Goal: Task Accomplishment & Management: Manage account settings

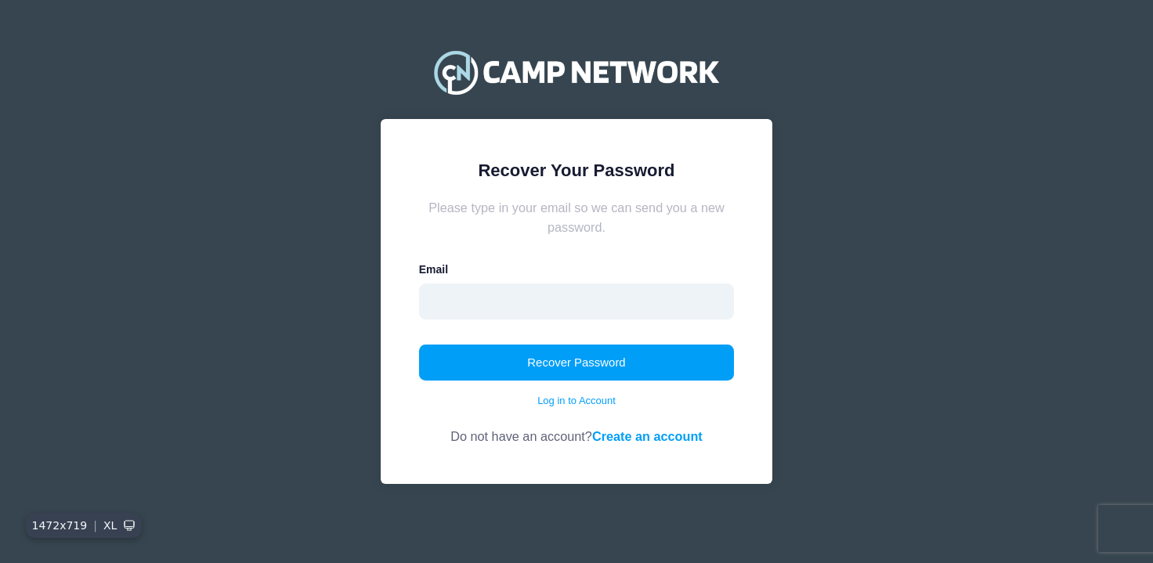
click at [658, 308] on input "email" at bounding box center [577, 302] width 316 height 36
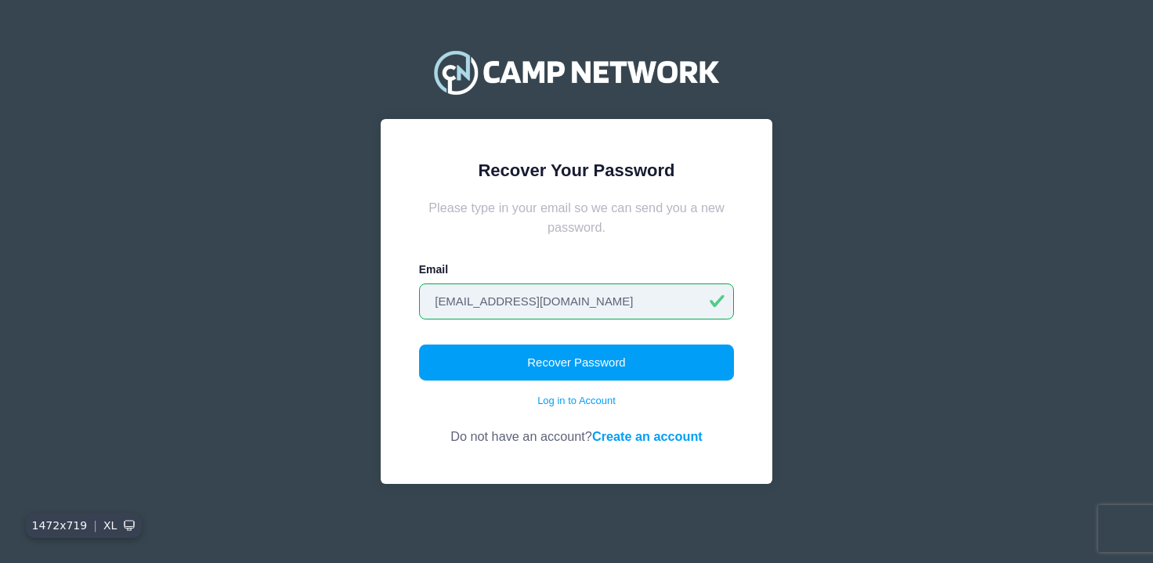
type input "matt@mattcalhoun.com"
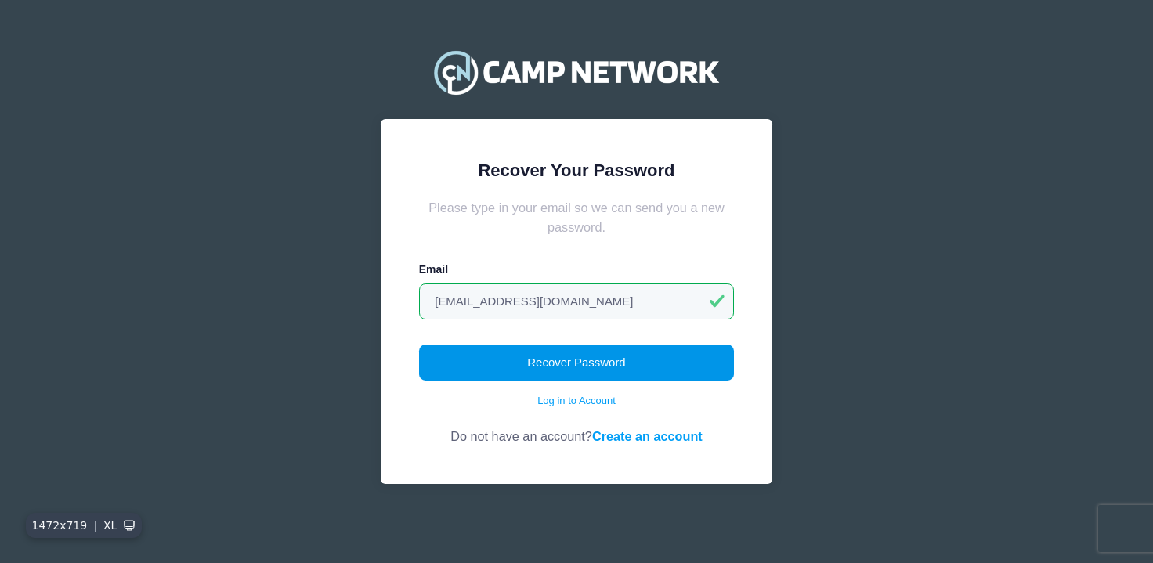
click at [622, 359] on button "Recover Password" at bounding box center [577, 363] width 316 height 36
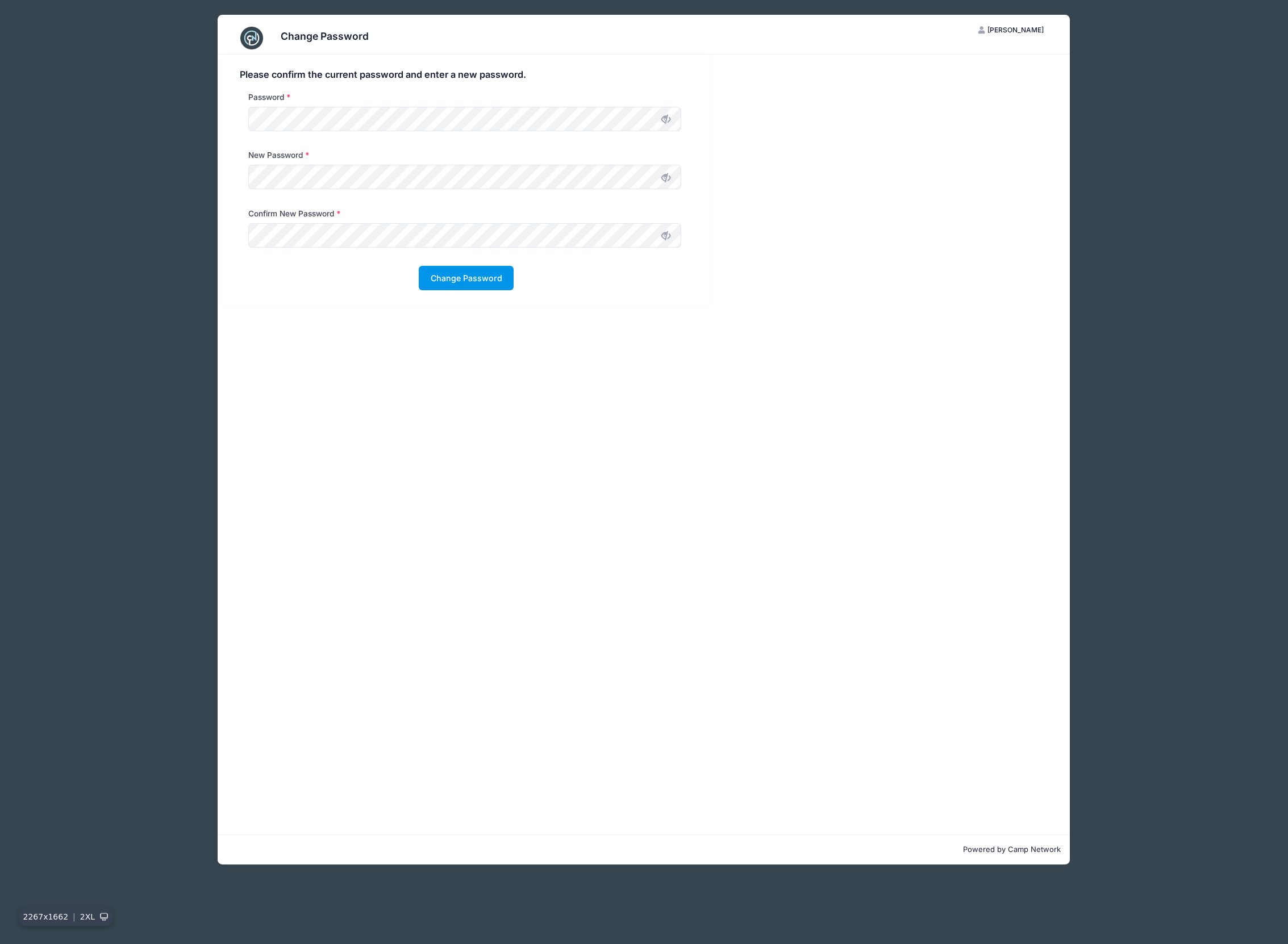
click at [479, 273] on button "Change Password" at bounding box center [466, 278] width 95 height 25
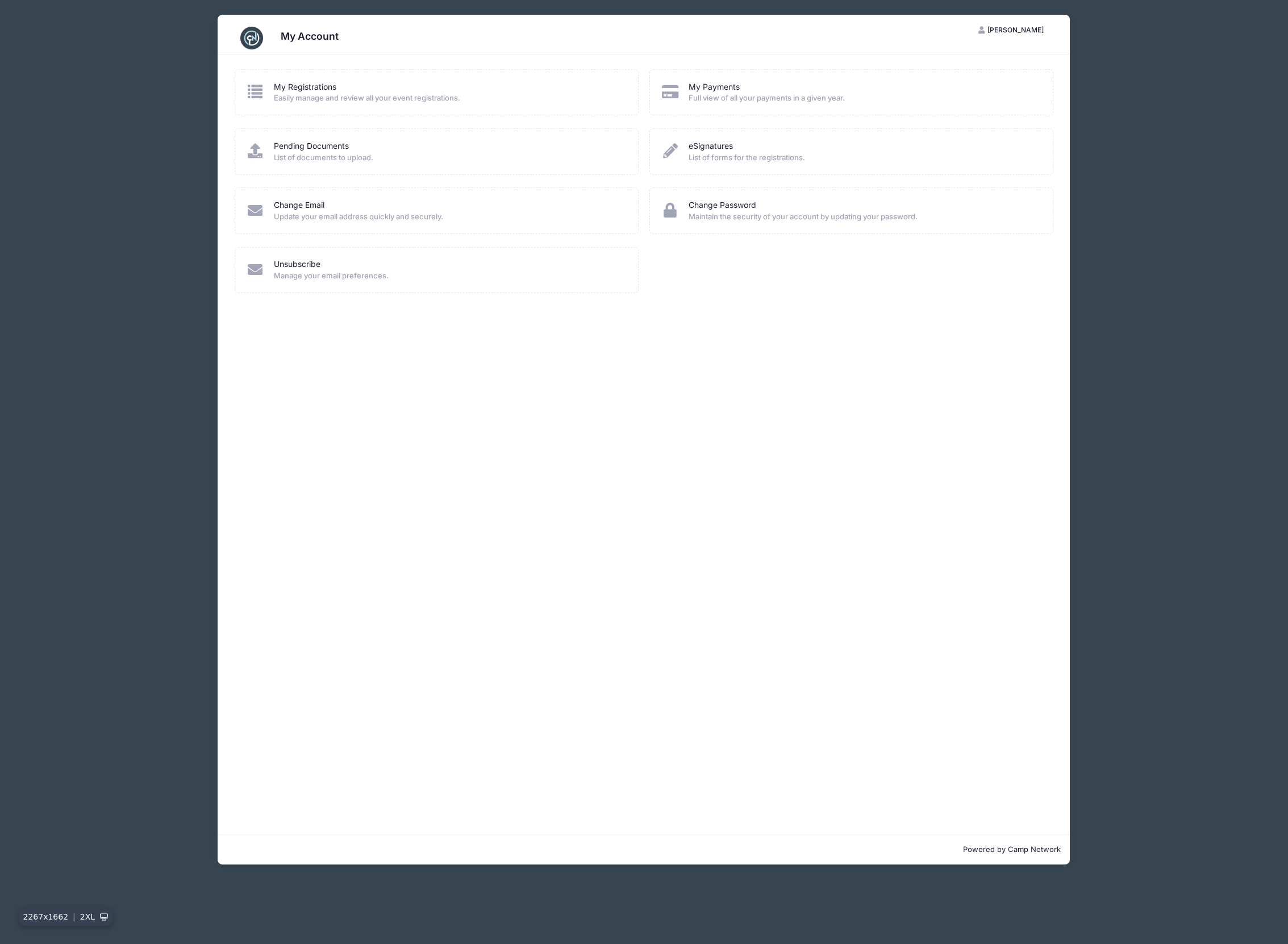
click at [319, 94] on span "Easily manage and review all your event registrations." at bounding box center [449, 99] width 350 height 12
drag, startPoint x: 309, startPoint y: 176, endPoint x: 316, endPoint y: 222, distance: 46.5
click at [309, 177] on div "Pending Documents List of documents to upload." at bounding box center [437, 157] width 416 height 59
drag, startPoint x: 318, startPoint y: 241, endPoint x: 396, endPoint y: 265, distance: 81.6
click at [322, 245] on div "Change Email Update your email address quickly and securely." at bounding box center [437, 217] width 416 height 59
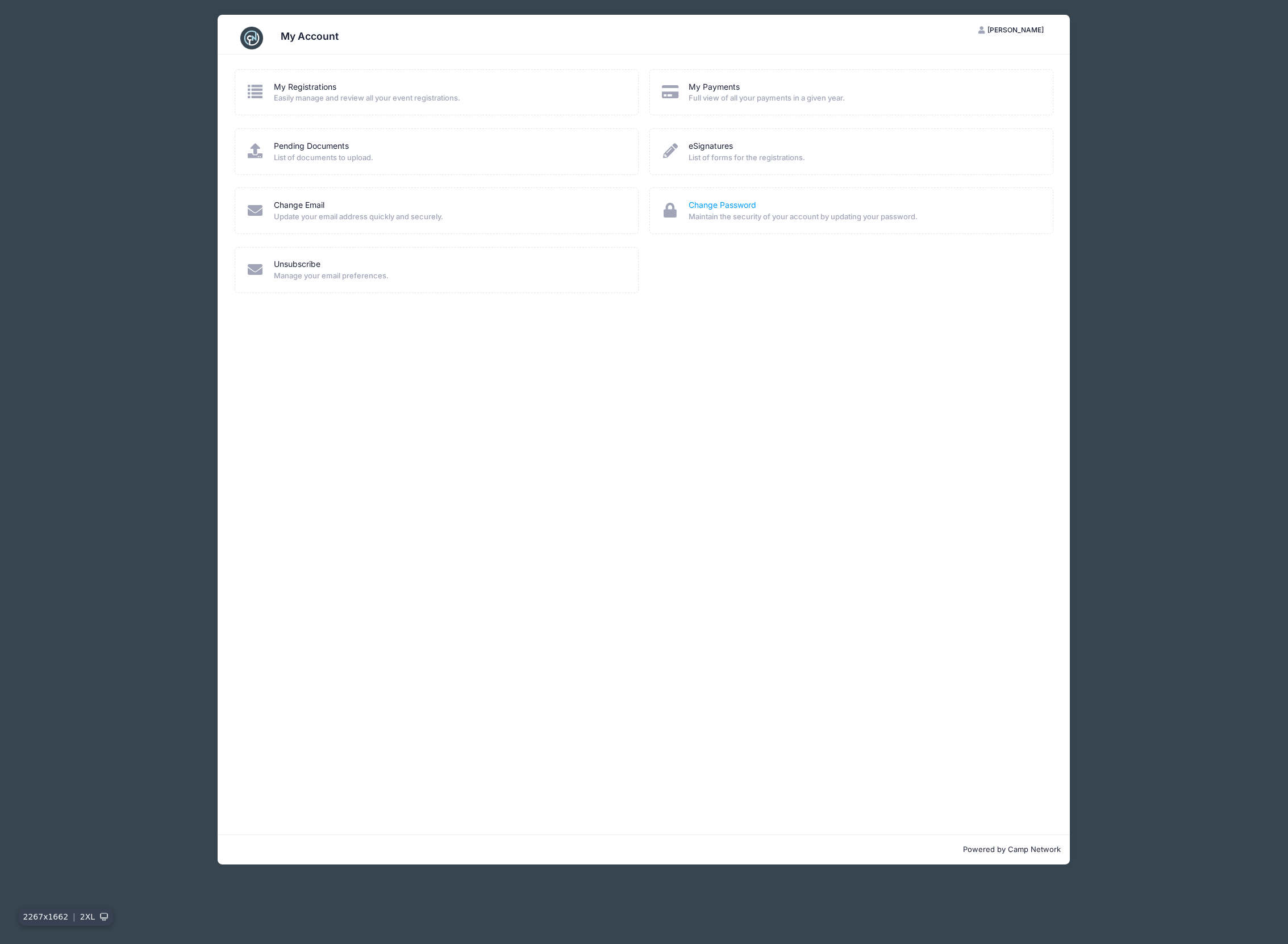
click at [714, 203] on link "Change Password" at bounding box center [722, 205] width 67 height 12
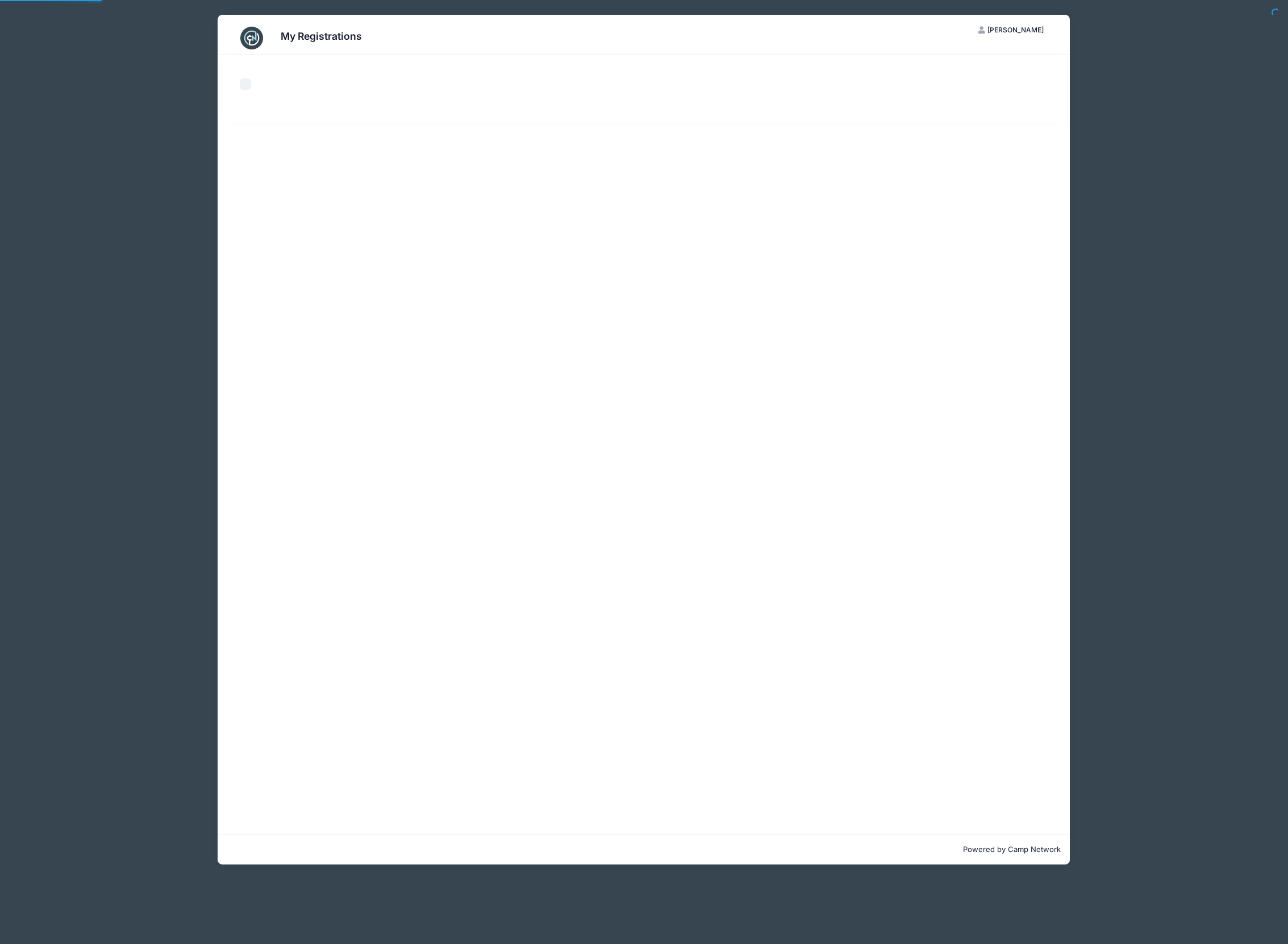
select select "50"
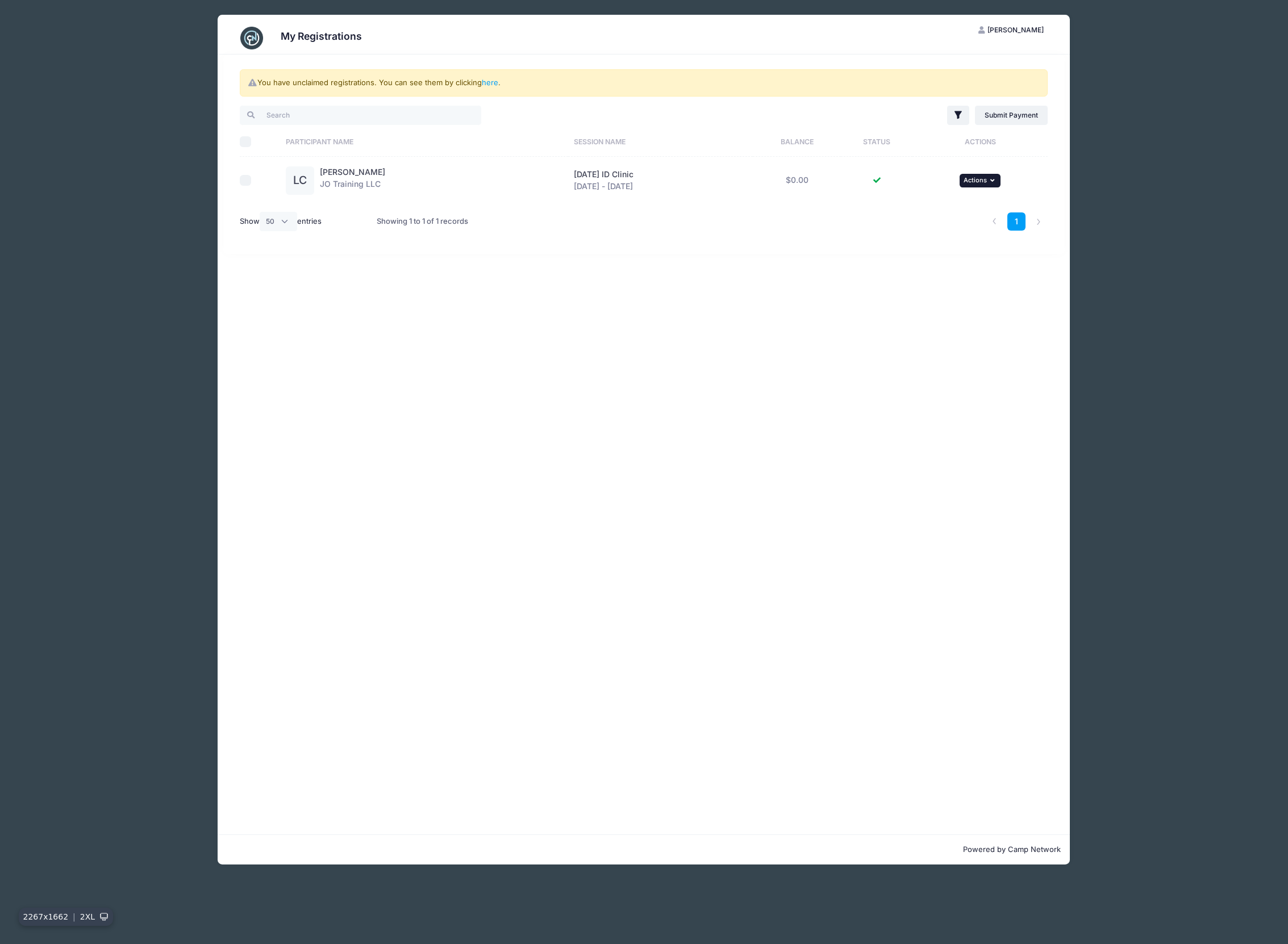
click at [973, 179] on span "Actions" at bounding box center [975, 180] width 23 height 8
click at [960, 204] on link "View Registration" at bounding box center [950, 206] width 103 height 22
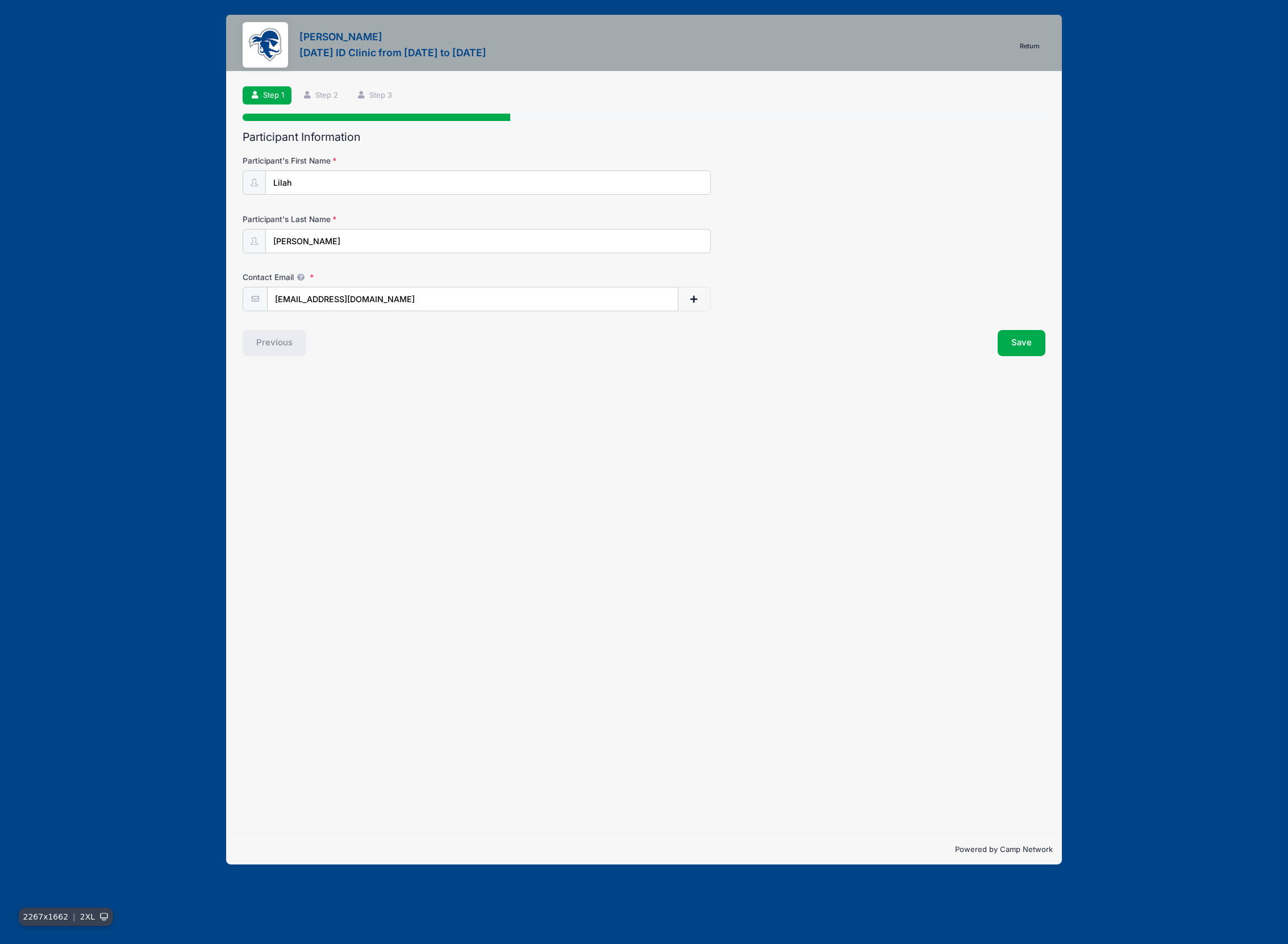
click at [342, 296] on input "[EMAIL_ADDRESS][DOMAIN_NAME]" at bounding box center [472, 299] width 411 height 25
type input "[EMAIL_ADDRESS][DOMAIN_NAME]"
click at [1027, 341] on button "Save" at bounding box center [1022, 343] width 48 height 26
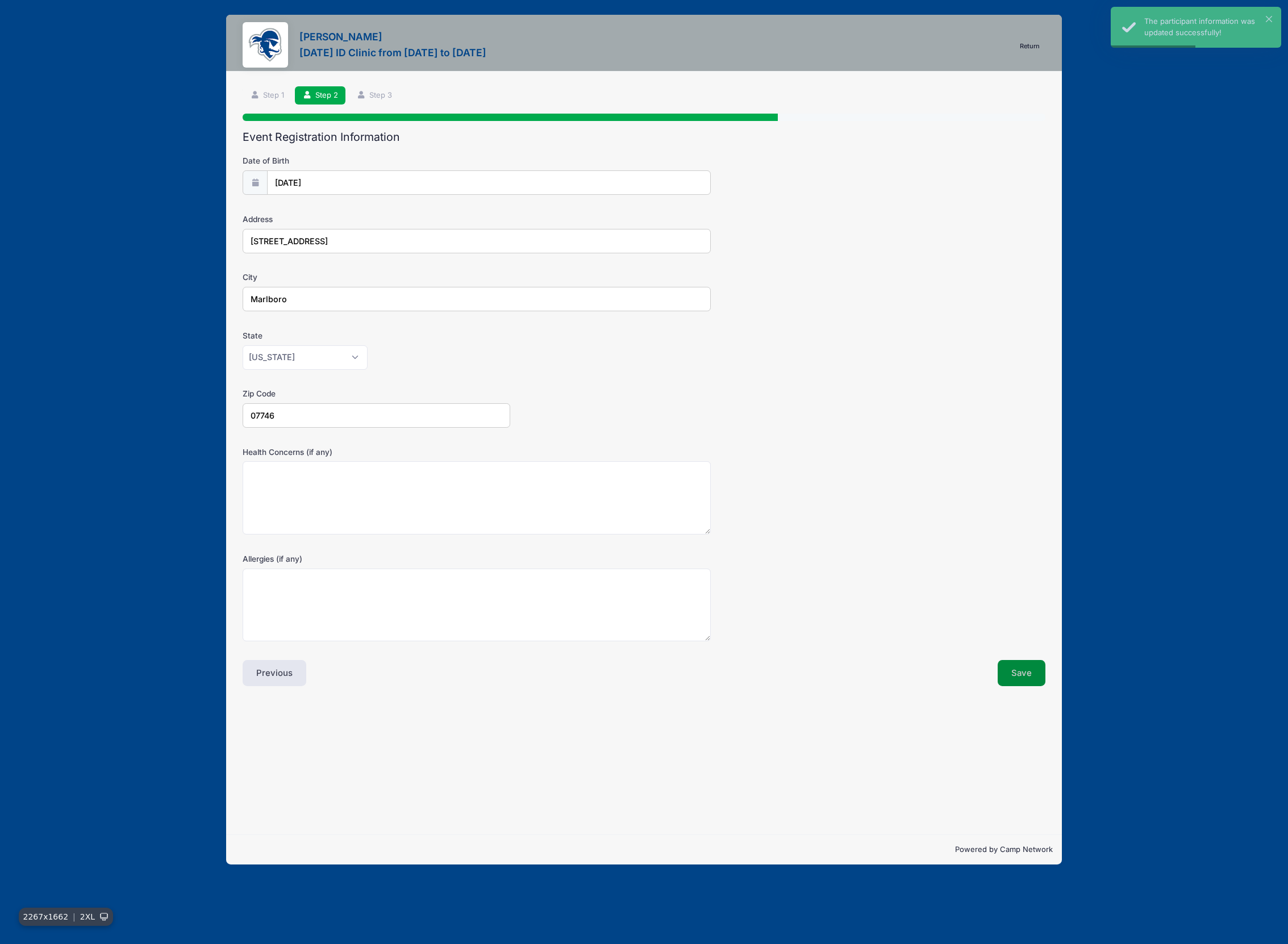
click at [1014, 666] on button "Save" at bounding box center [1022, 673] width 48 height 26
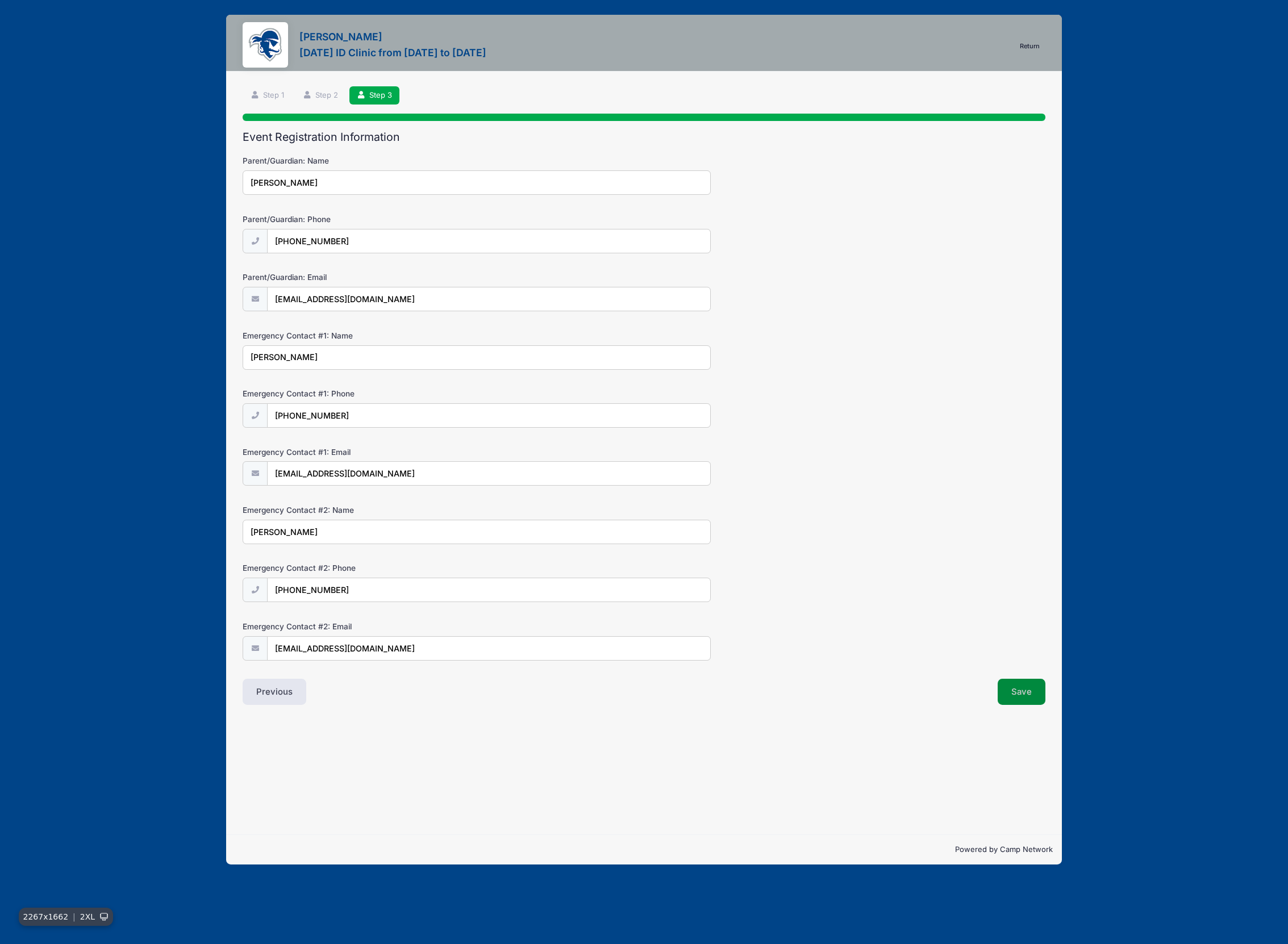
click at [1028, 687] on button "Save" at bounding box center [1022, 692] width 48 height 26
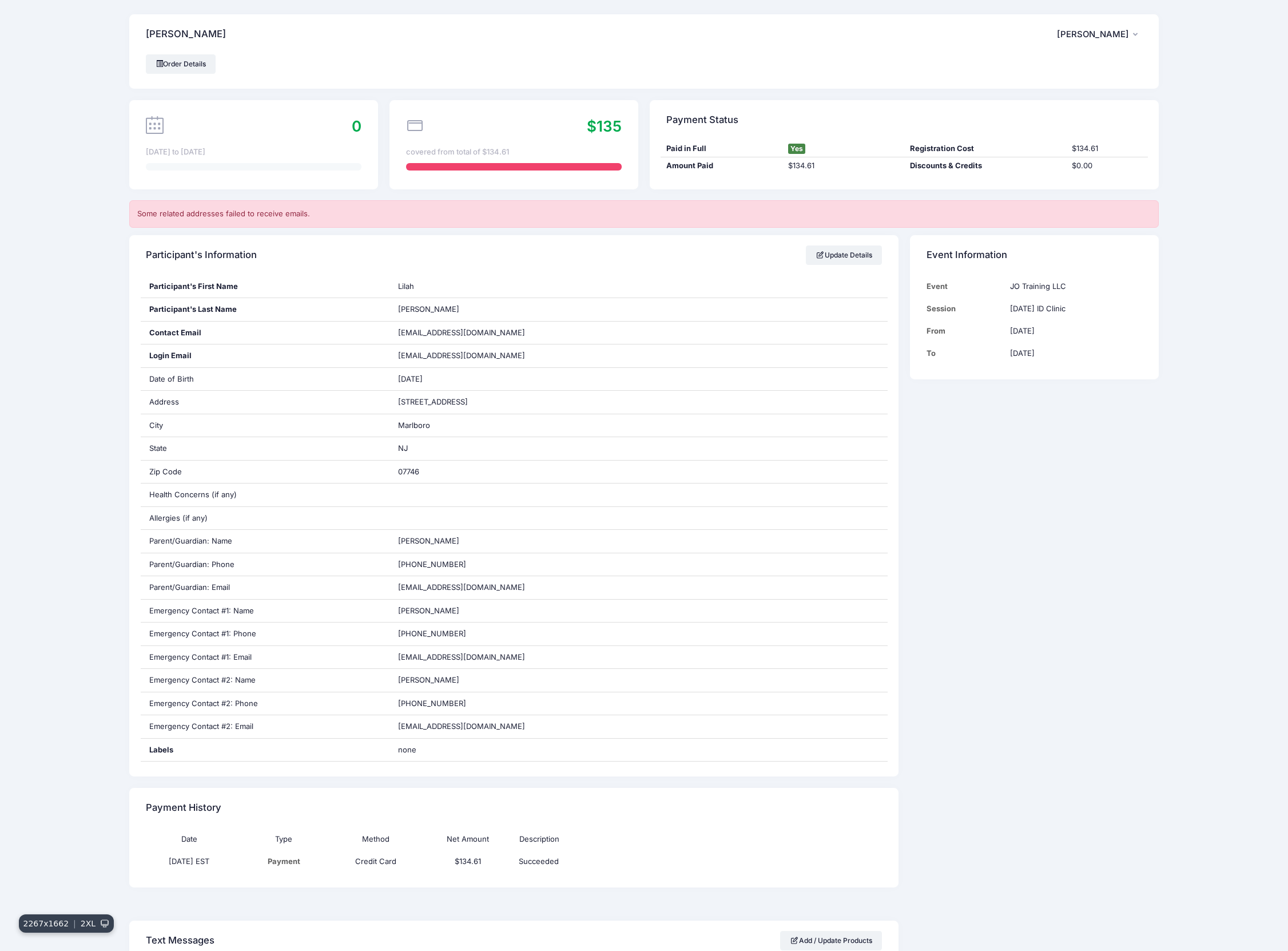
click at [58, 366] on div "[PERSON_NAME] MC [PERSON_NAME] My Account Logout Order Details 0" at bounding box center [644, 636] width 1288 height 1272
